Goal: Information Seeking & Learning: Learn about a topic

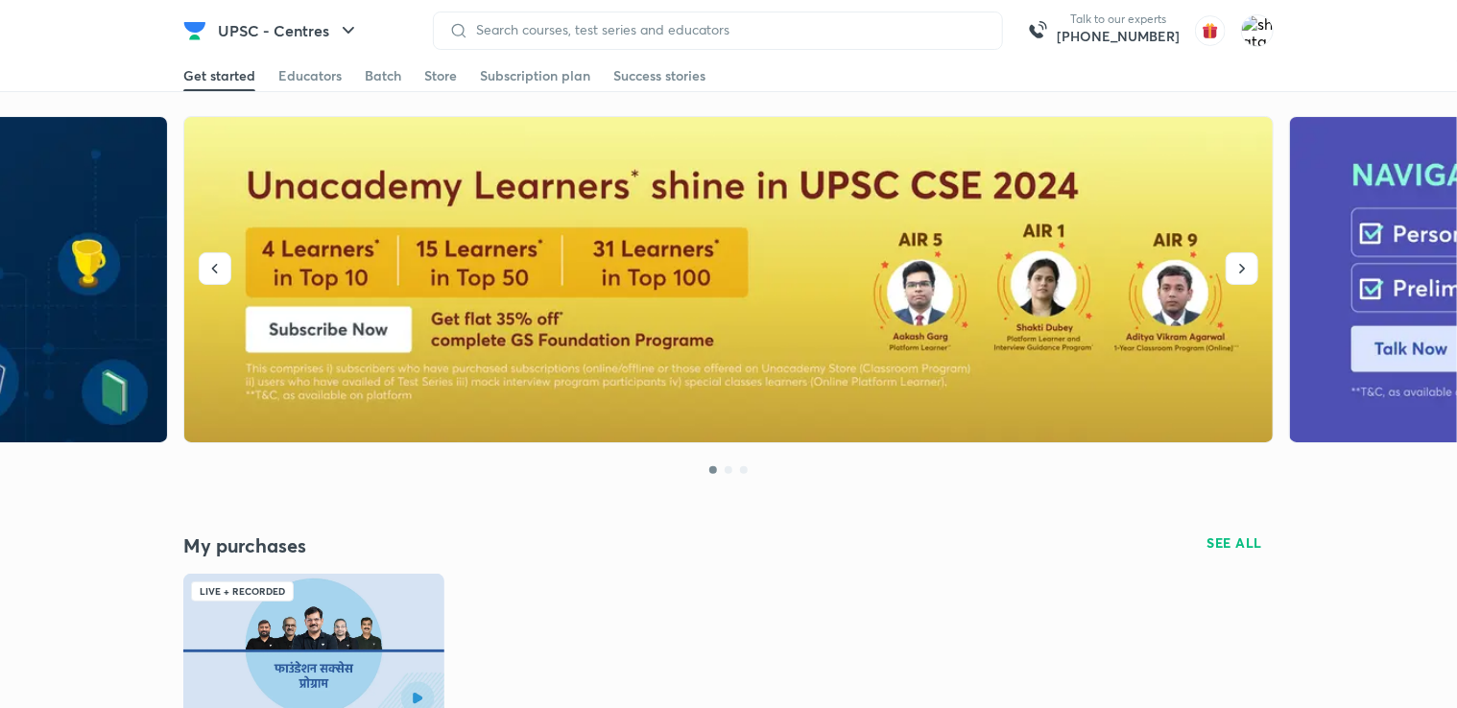
scroll to position [265, 0]
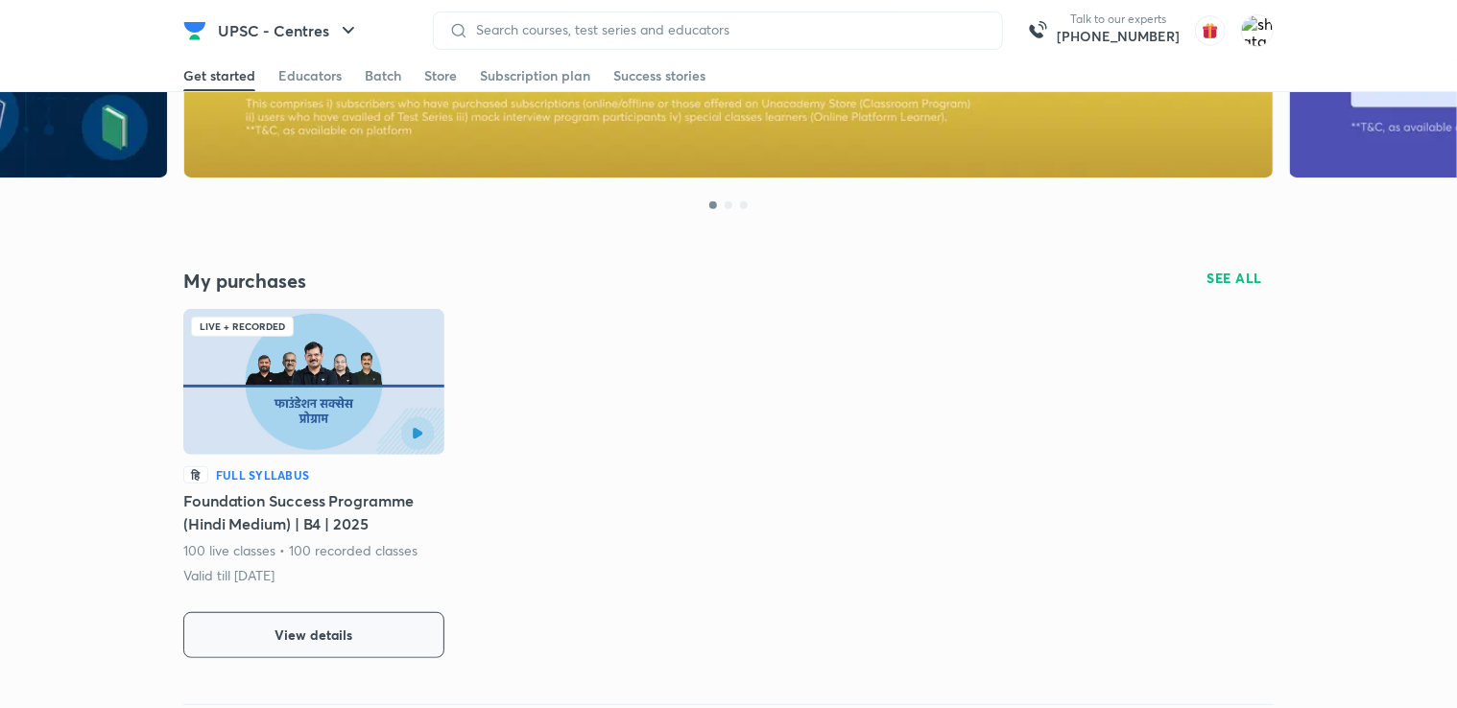
click at [318, 645] on button "View details" at bounding box center [313, 635] width 261 height 46
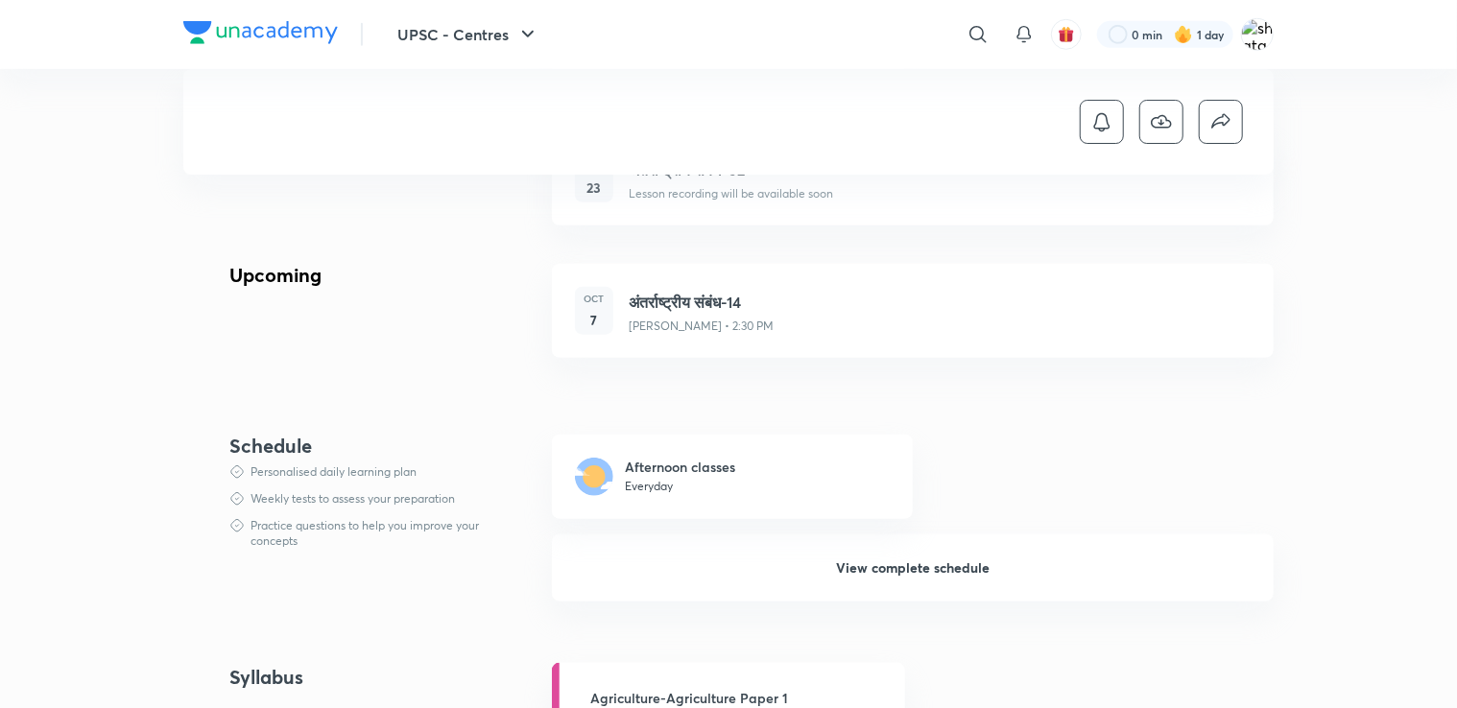
scroll to position [729, 0]
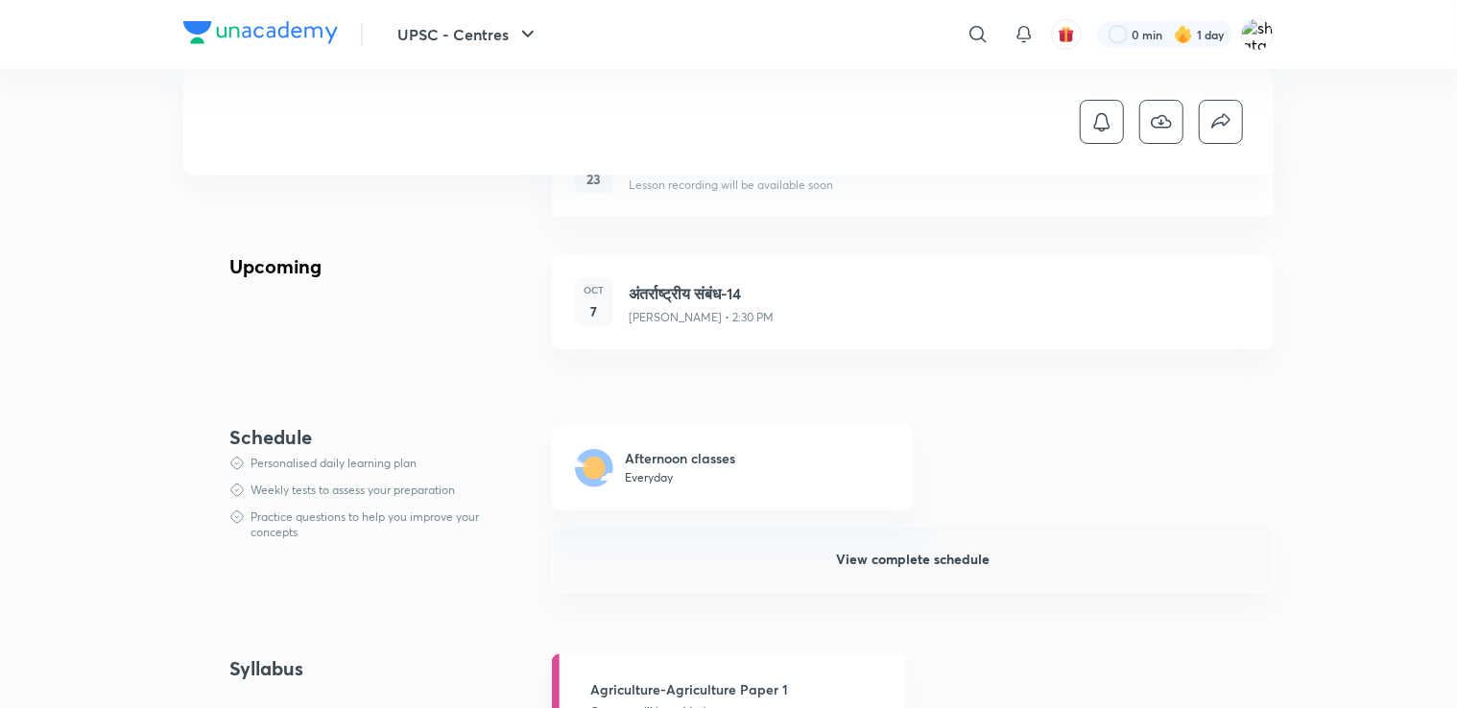
click at [910, 550] on span "View complete schedule" at bounding box center [913, 559] width 154 height 19
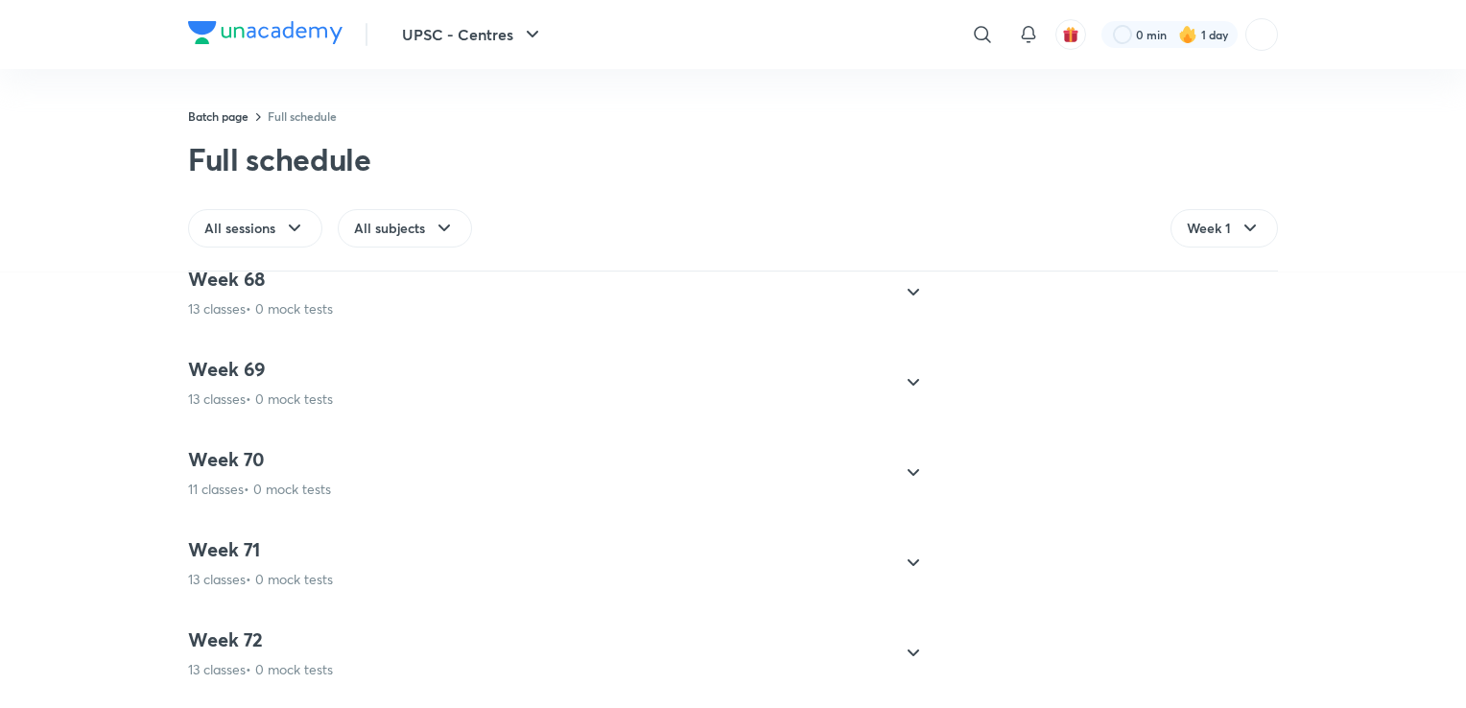
scroll to position [6840, 0]
click at [905, 471] on icon at bounding box center [913, 476] width 23 height 23
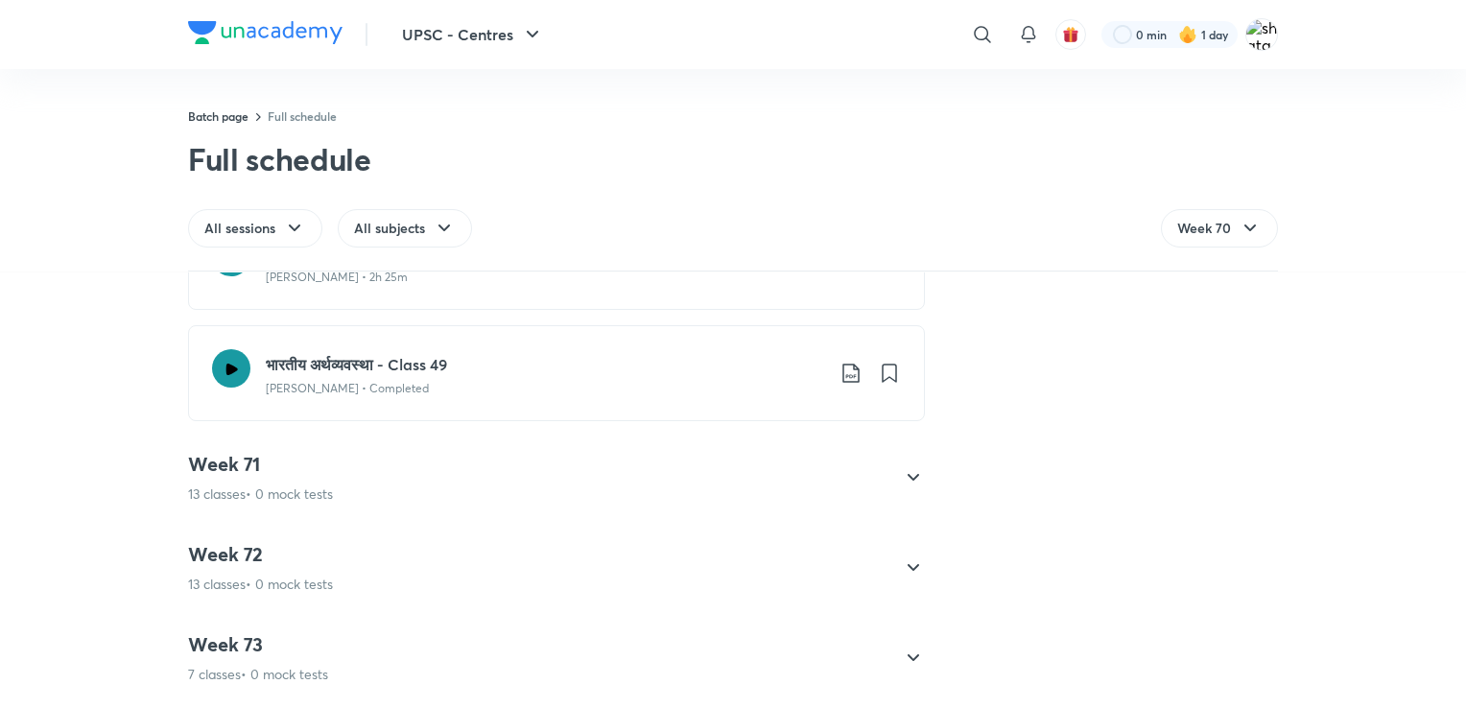
scroll to position [7377, 0]
click at [908, 471] on icon at bounding box center [914, 474] width 12 height 7
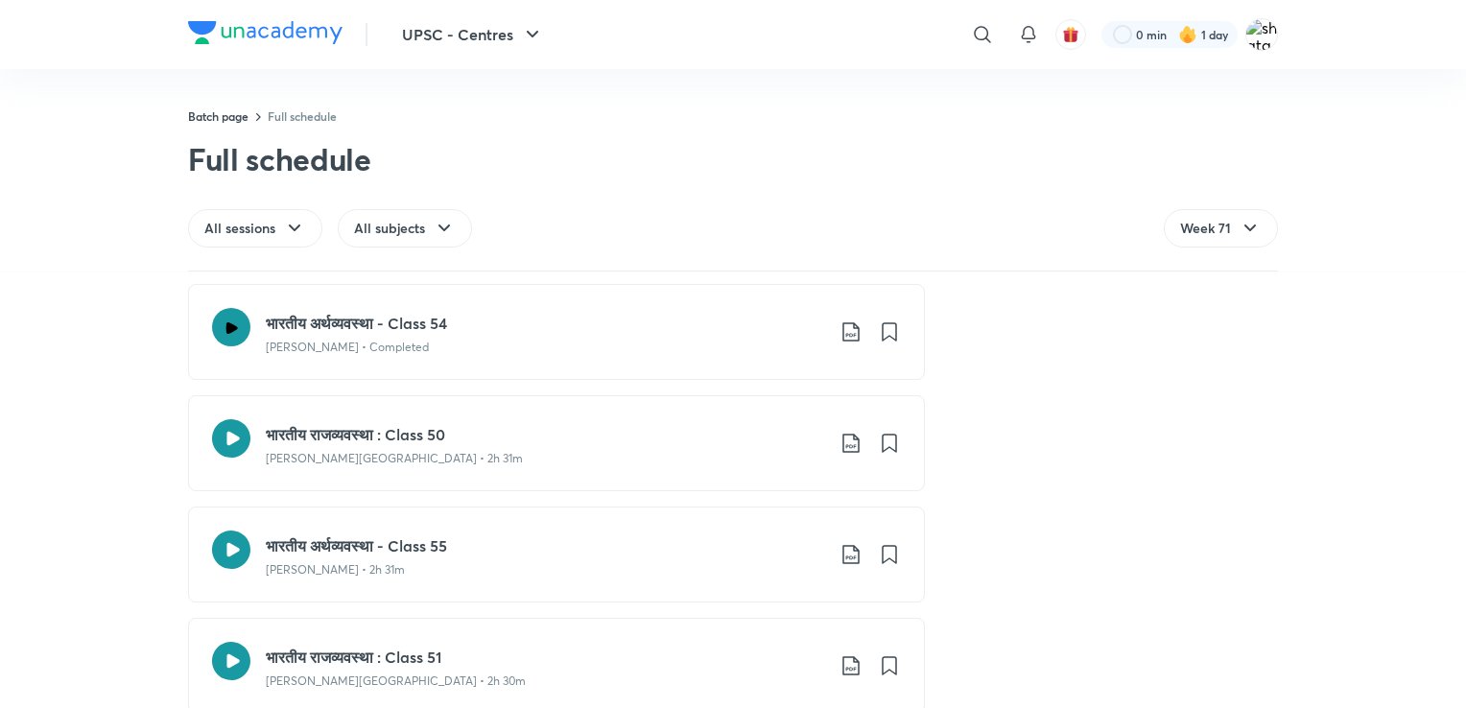
scroll to position [7393, 0]
click at [226, 324] on icon at bounding box center [232, 329] width 12 height 12
